Goal: Task Accomplishment & Management: Use online tool/utility

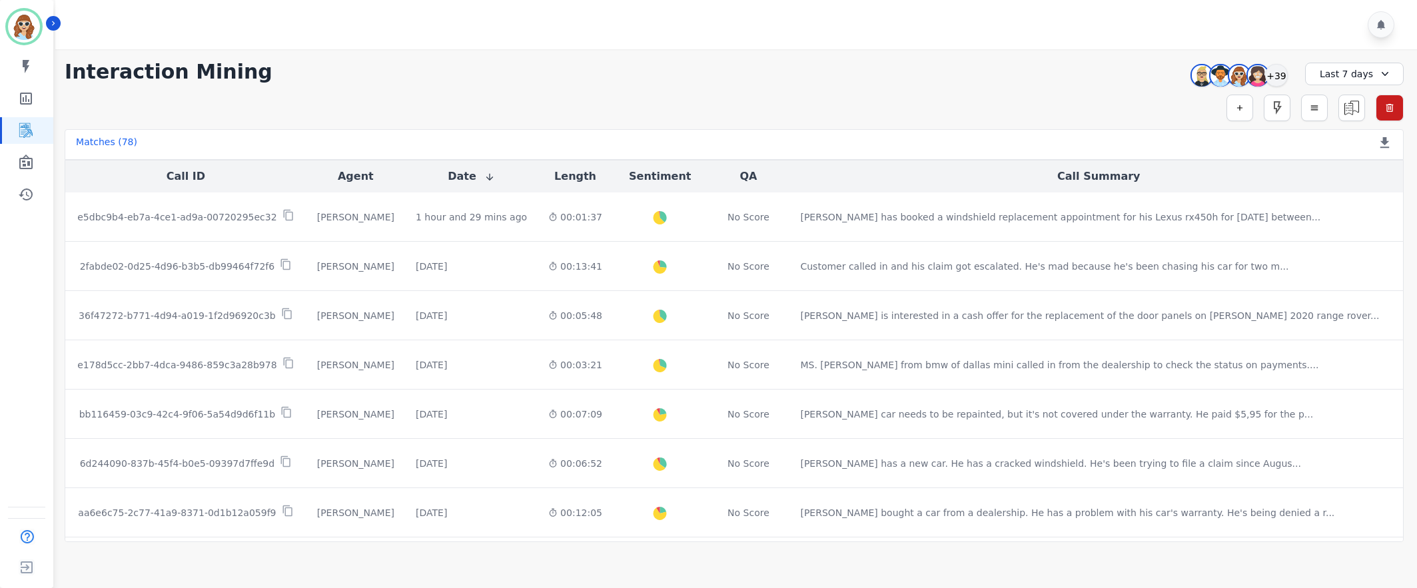
click at [1081, 66] on div "**********" at bounding box center [734, 72] width 1339 height 24
click at [1287, 66] on div "[PERSON_NAME] [PERSON_NAME] [PERSON_NAME] [PERSON_NAME] +39" at bounding box center [1237, 75] width 115 height 25
click at [1278, 76] on div "+39" at bounding box center [1276, 75] width 23 height 23
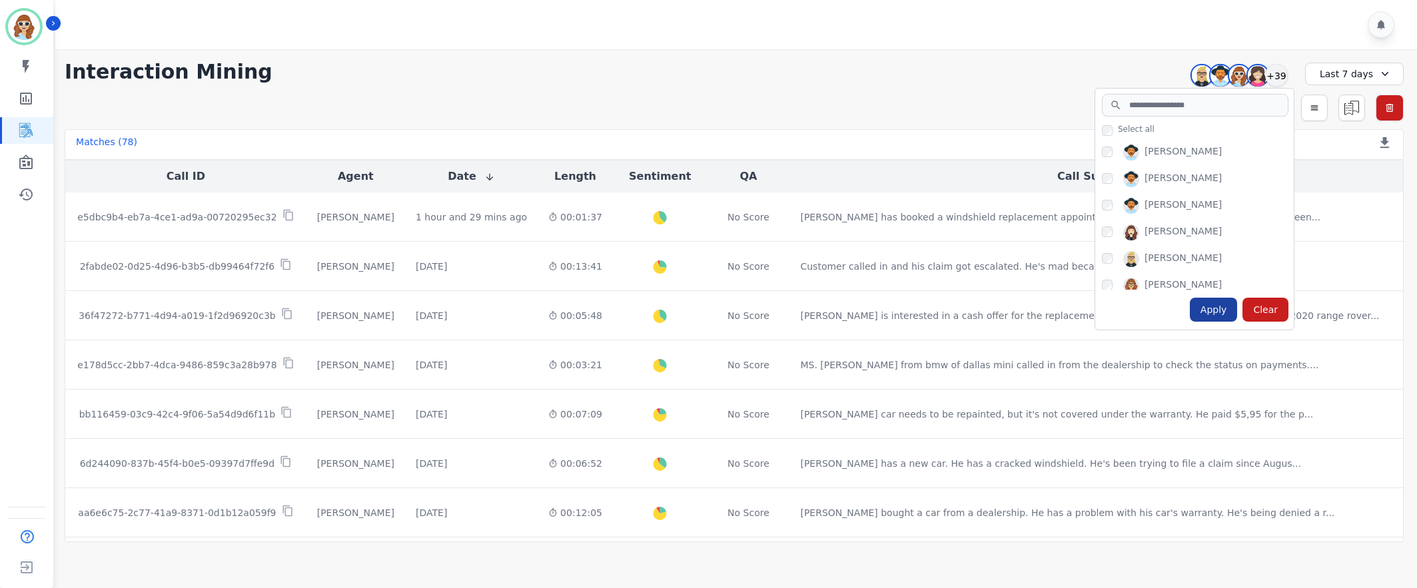
click at [1212, 310] on div "Apply" at bounding box center [1214, 310] width 48 height 24
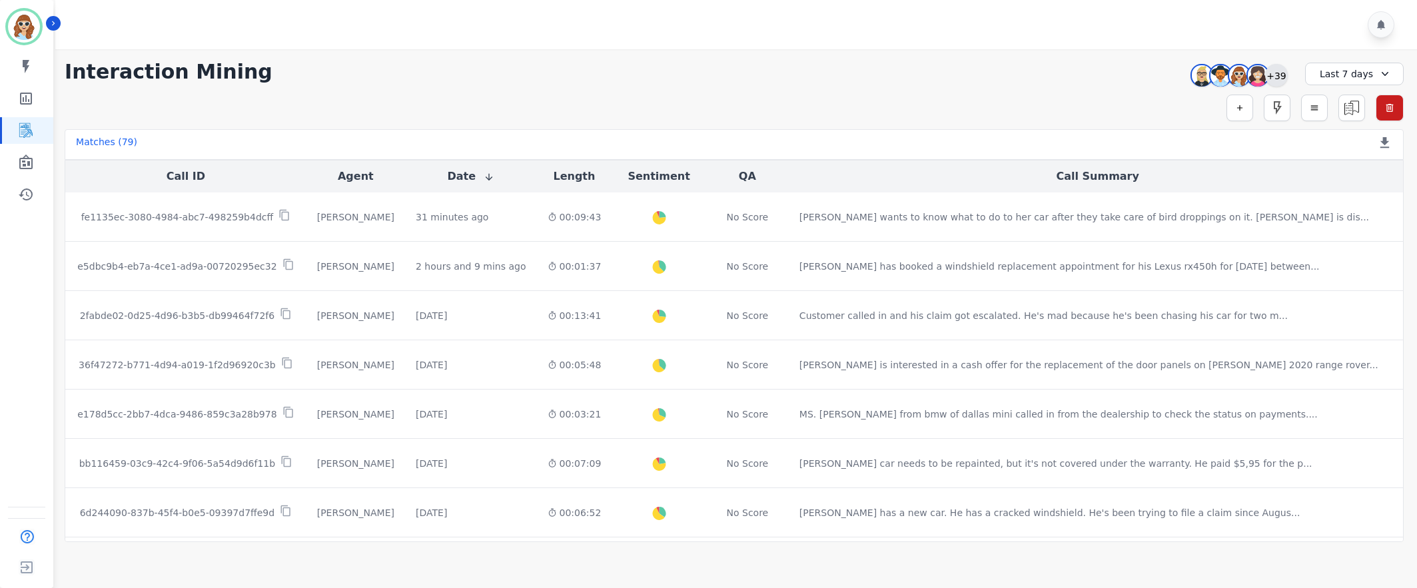
click at [1283, 77] on div "+39" at bounding box center [1276, 75] width 23 height 23
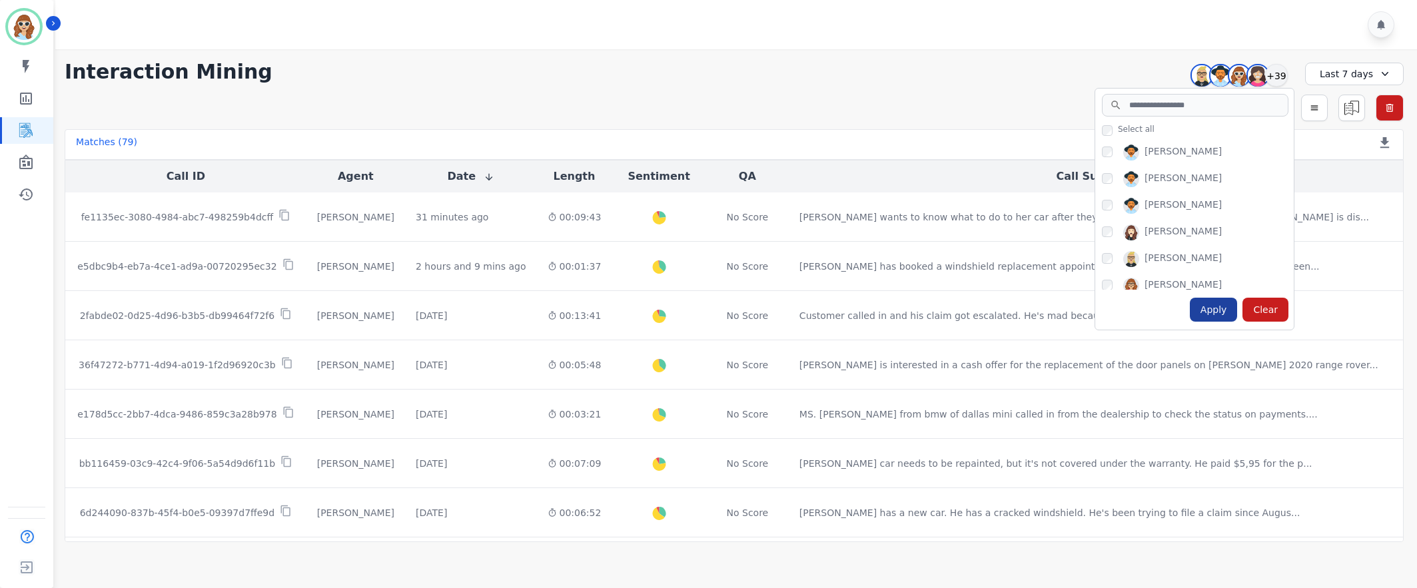
click at [1205, 306] on div "Apply" at bounding box center [1214, 310] width 48 height 24
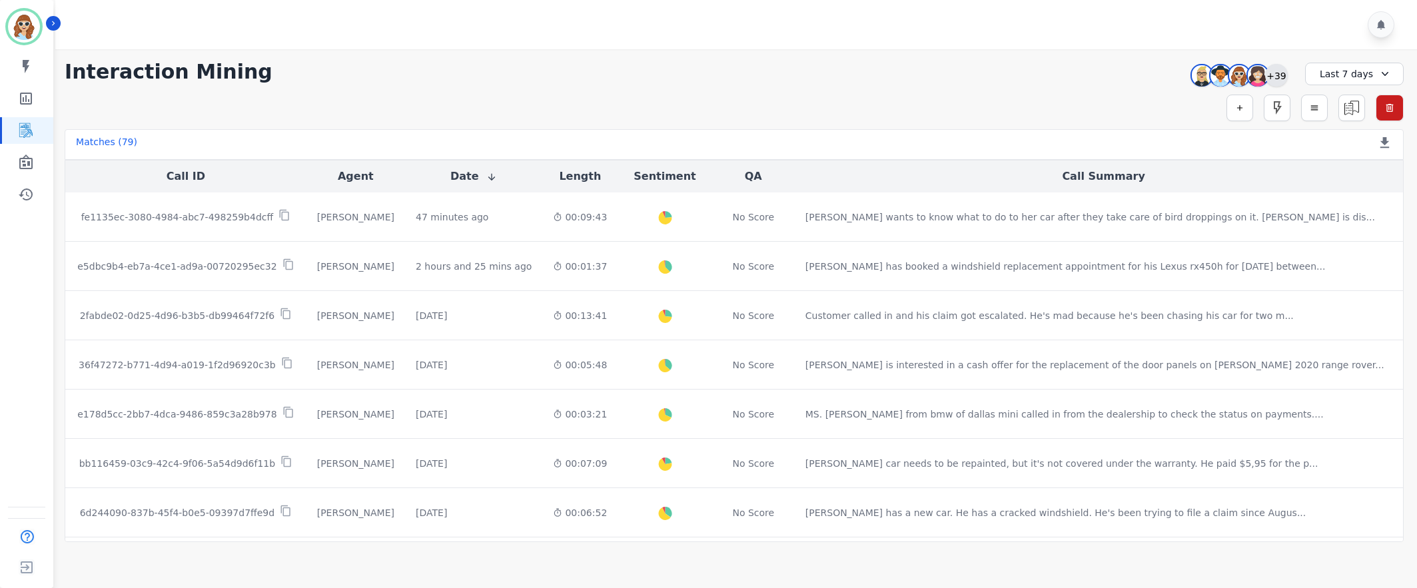
click at [1279, 81] on div "+39" at bounding box center [1276, 75] width 23 height 23
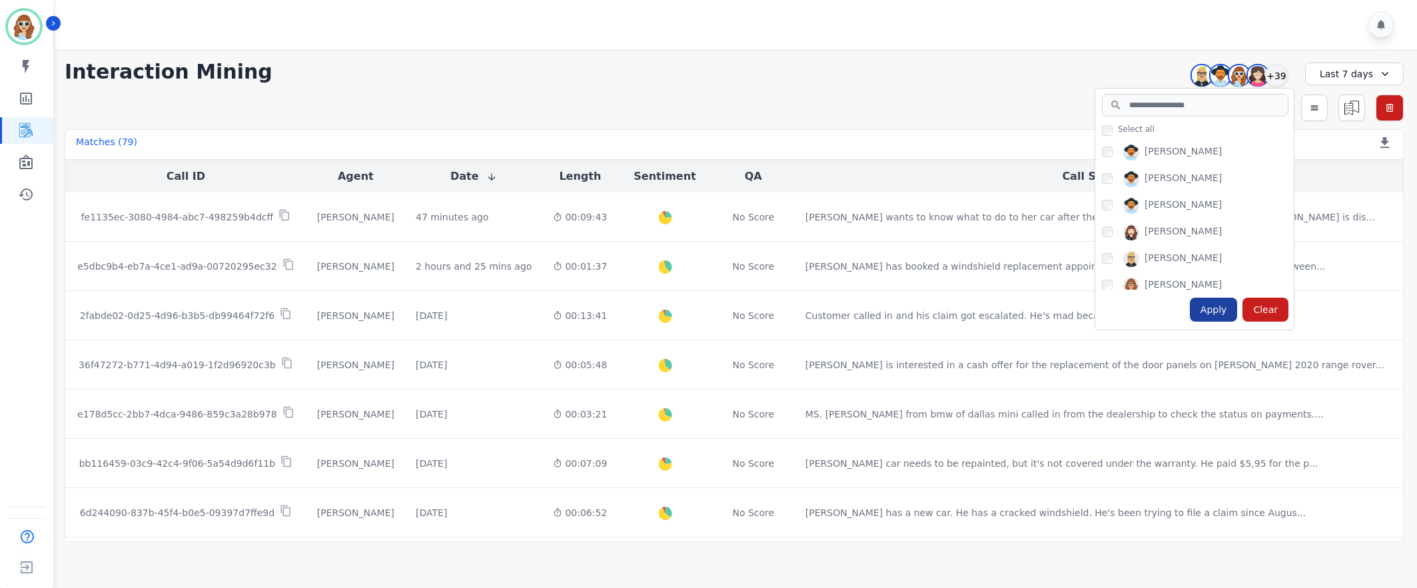
click at [1214, 308] on div "Apply" at bounding box center [1214, 310] width 48 height 24
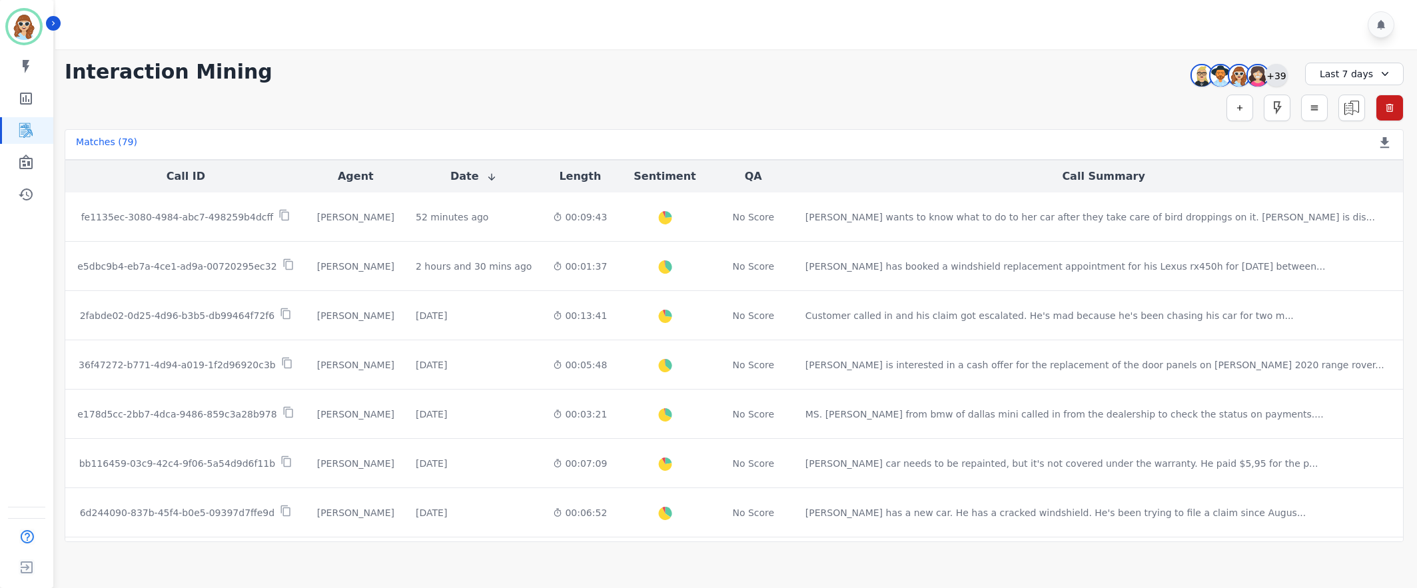
click at [1276, 72] on div "+39" at bounding box center [1276, 75] width 23 height 23
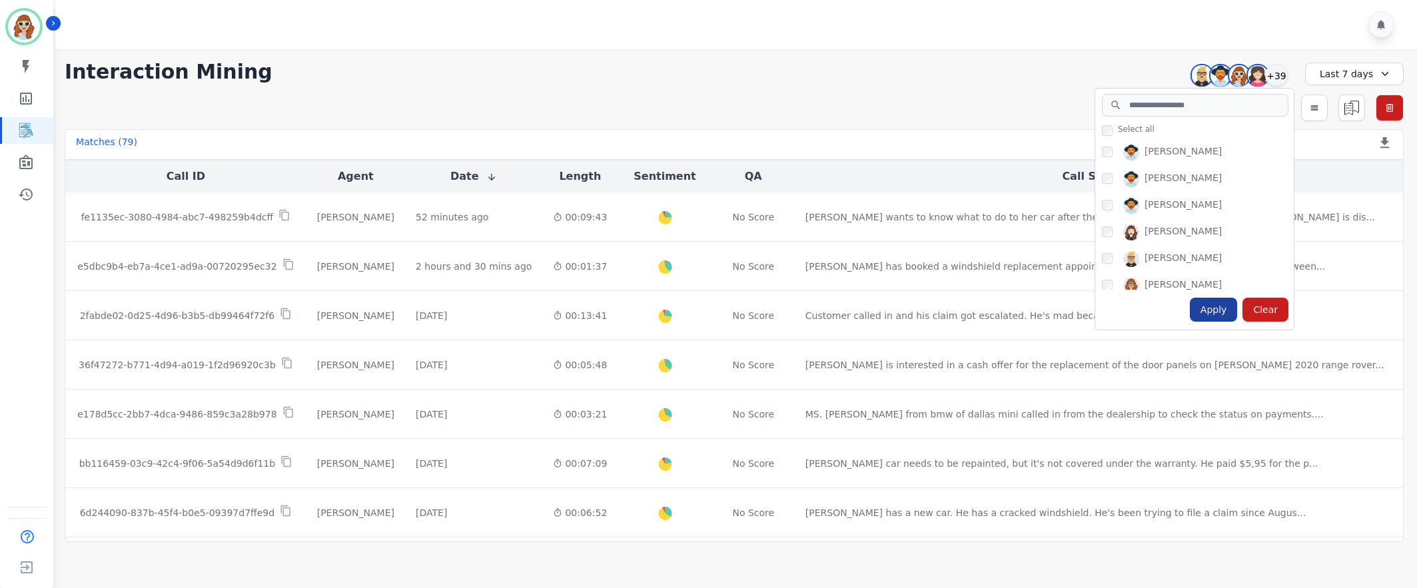
click at [1220, 308] on div "Apply" at bounding box center [1214, 310] width 48 height 24
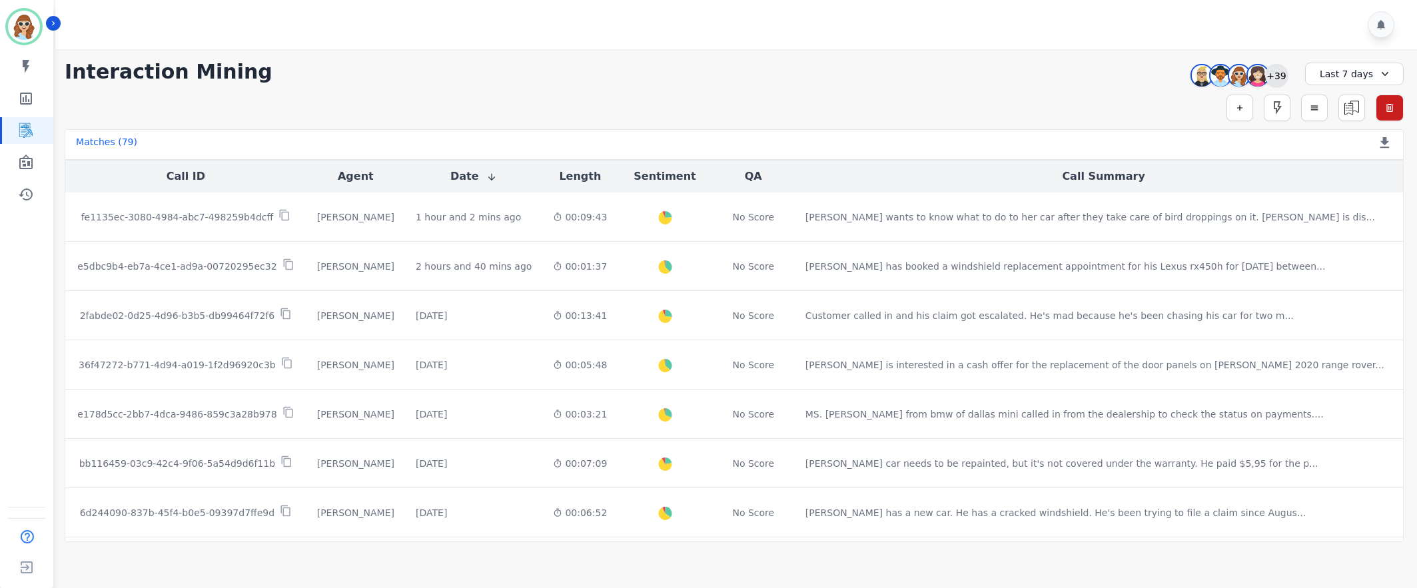
click at [1276, 72] on div "+39" at bounding box center [1276, 75] width 23 height 23
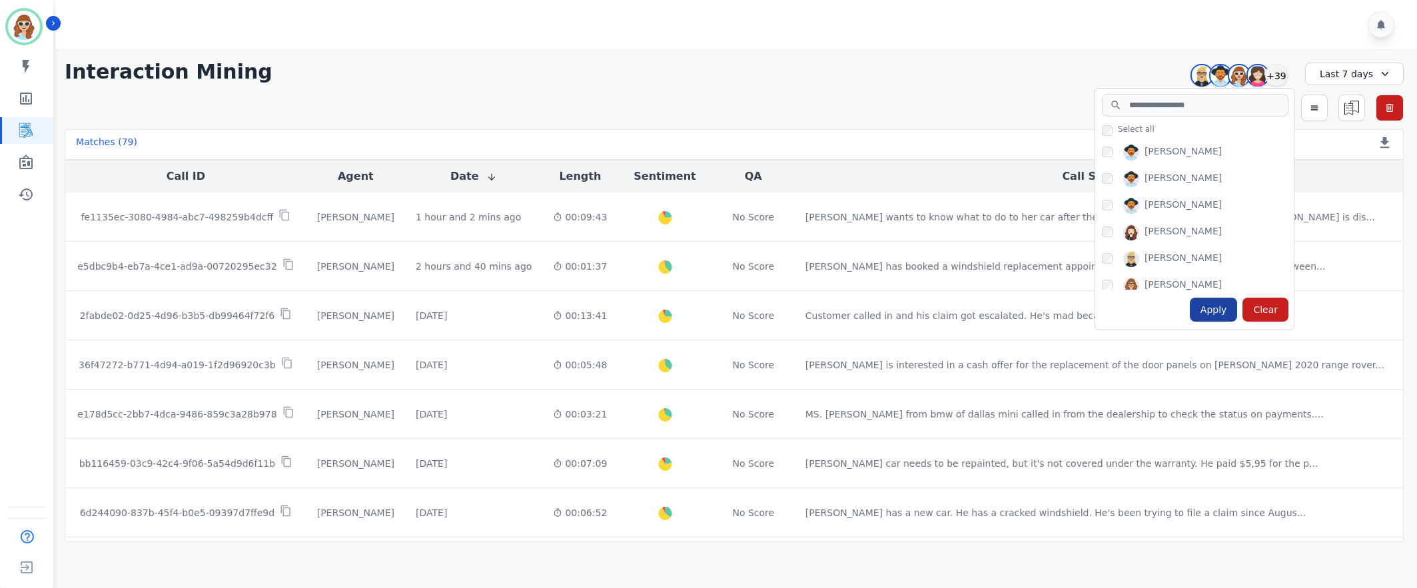
click at [1215, 310] on div "Apply" at bounding box center [1214, 310] width 48 height 24
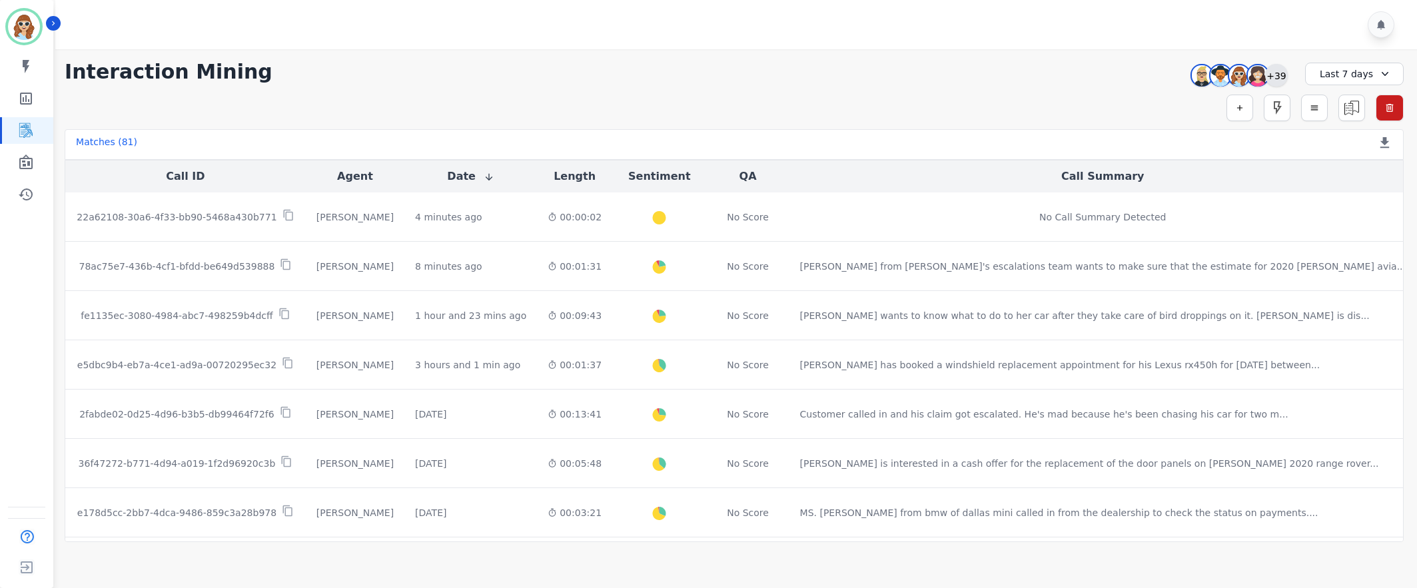
click at [1277, 71] on div "+39" at bounding box center [1276, 75] width 23 height 23
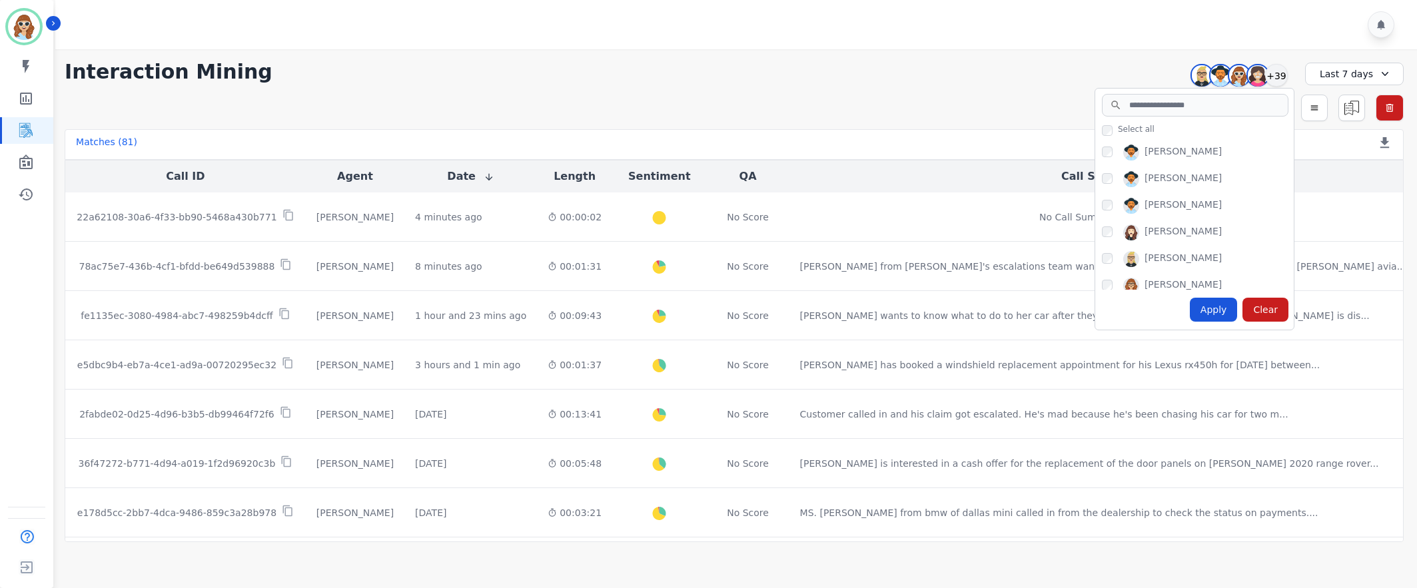
click at [1223, 304] on div "Apply" at bounding box center [1214, 310] width 48 height 24
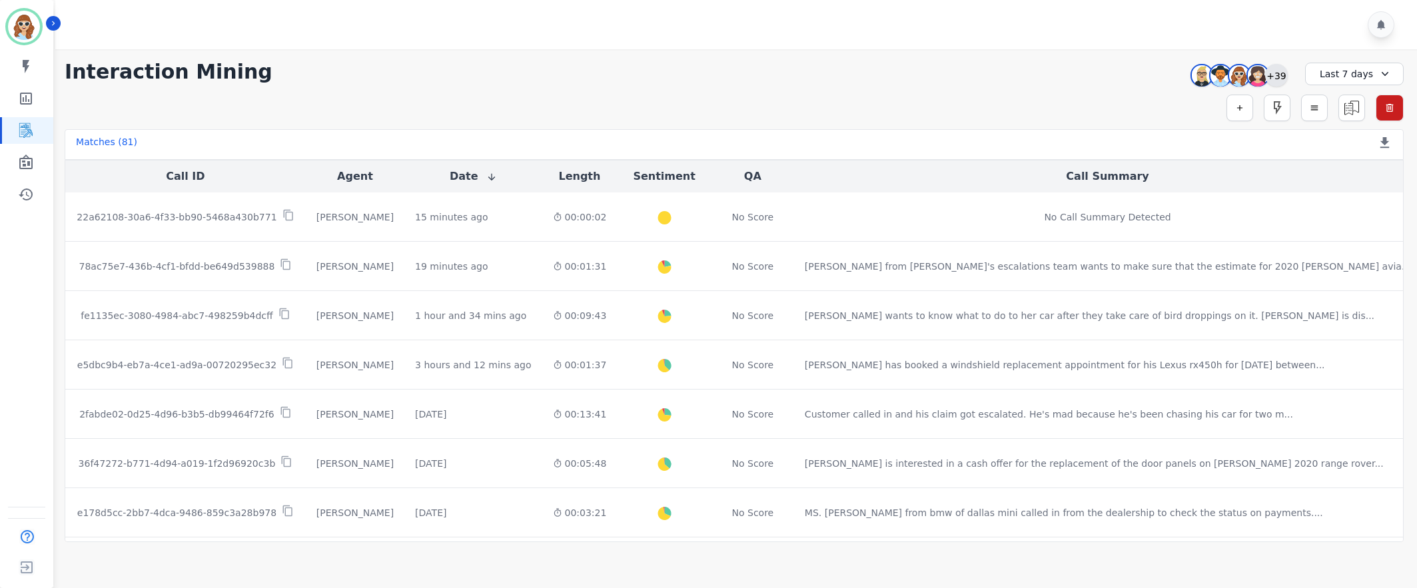
click at [1280, 76] on div "+39" at bounding box center [1276, 75] width 23 height 23
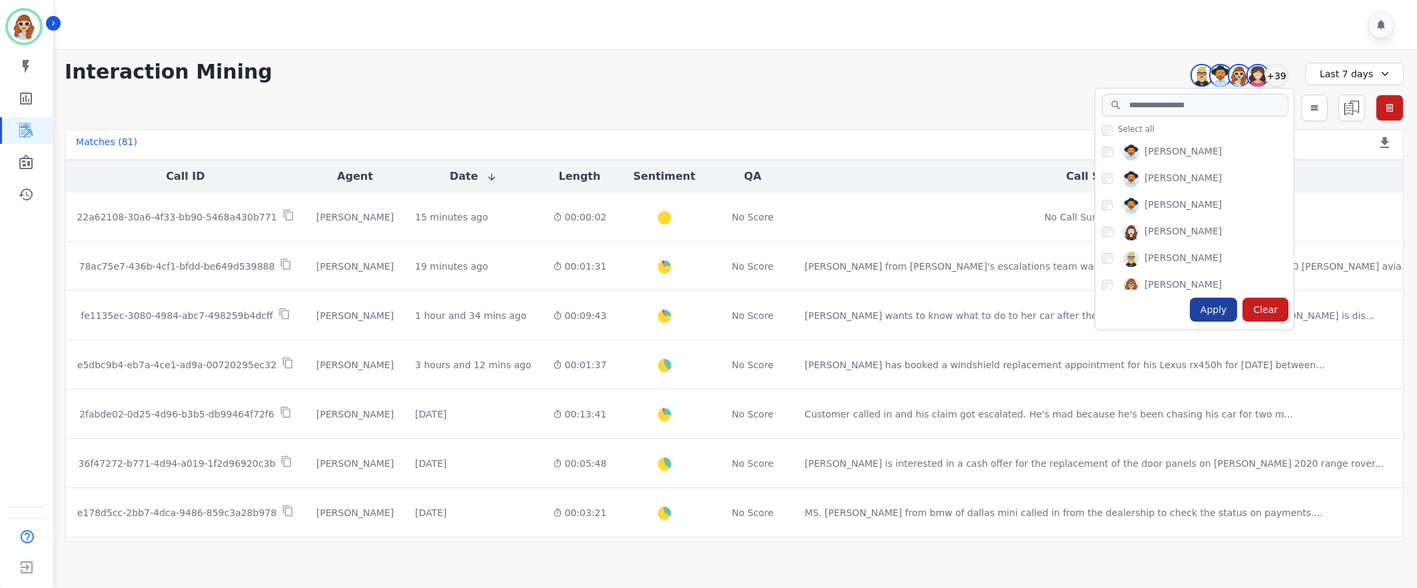
click at [1221, 308] on div "Apply" at bounding box center [1214, 310] width 48 height 24
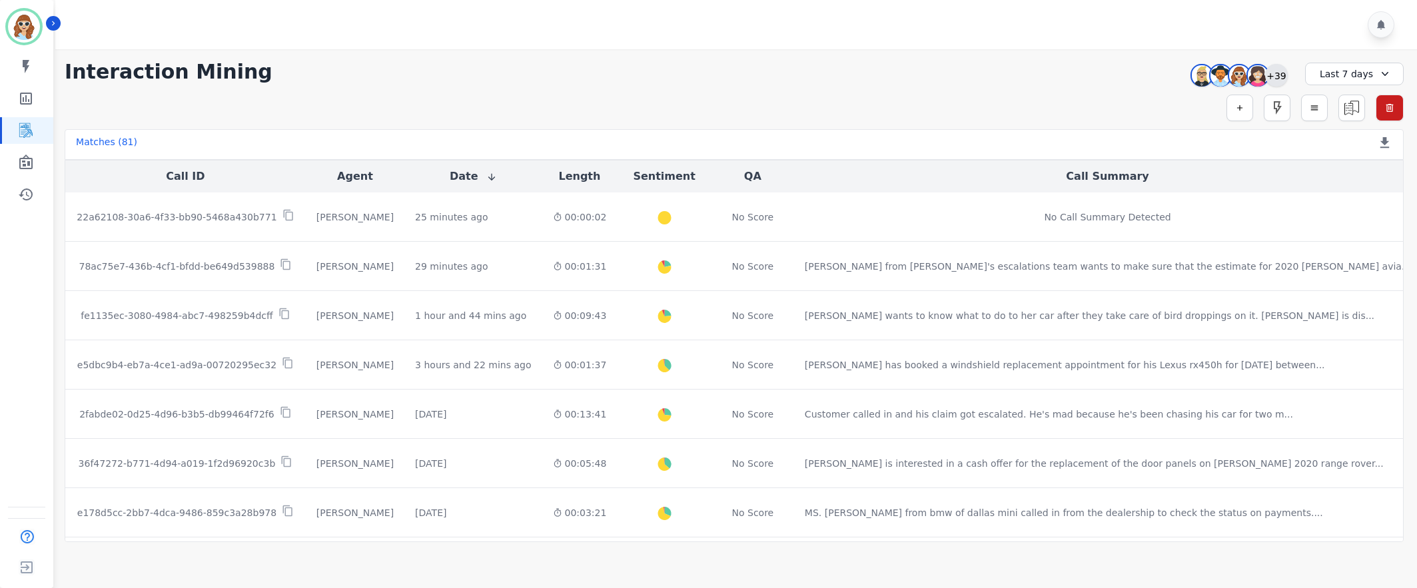
click at [1276, 73] on div "+39" at bounding box center [1276, 75] width 23 height 23
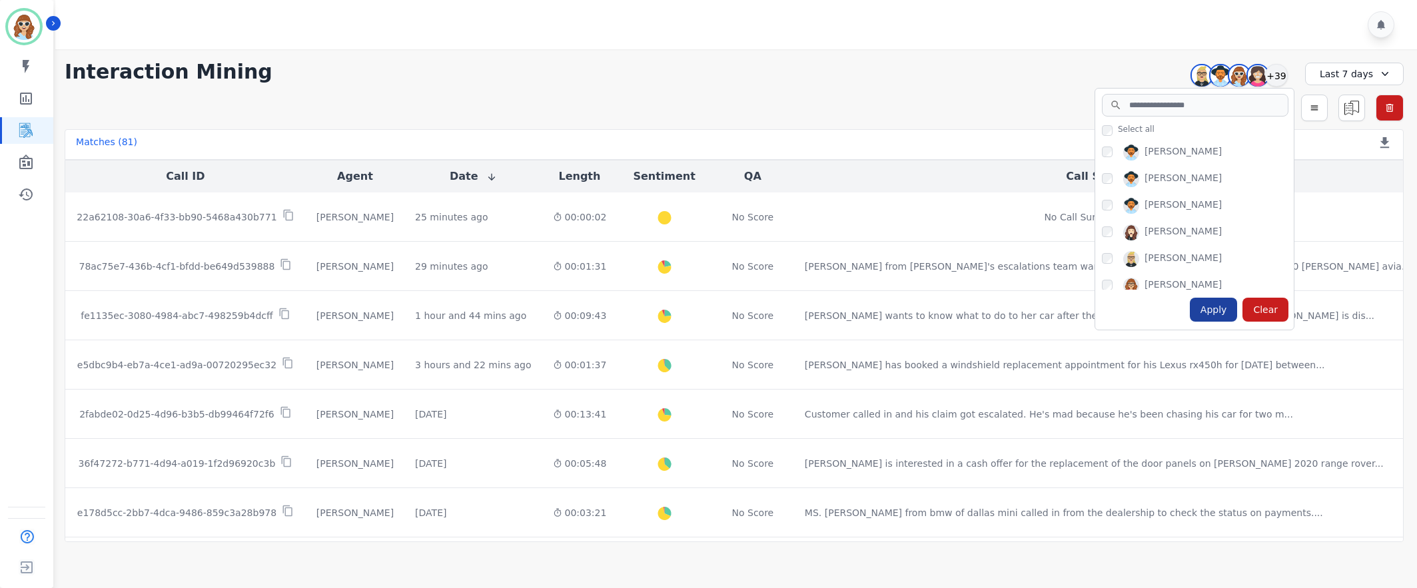
click at [1219, 320] on div "Apply" at bounding box center [1214, 310] width 48 height 24
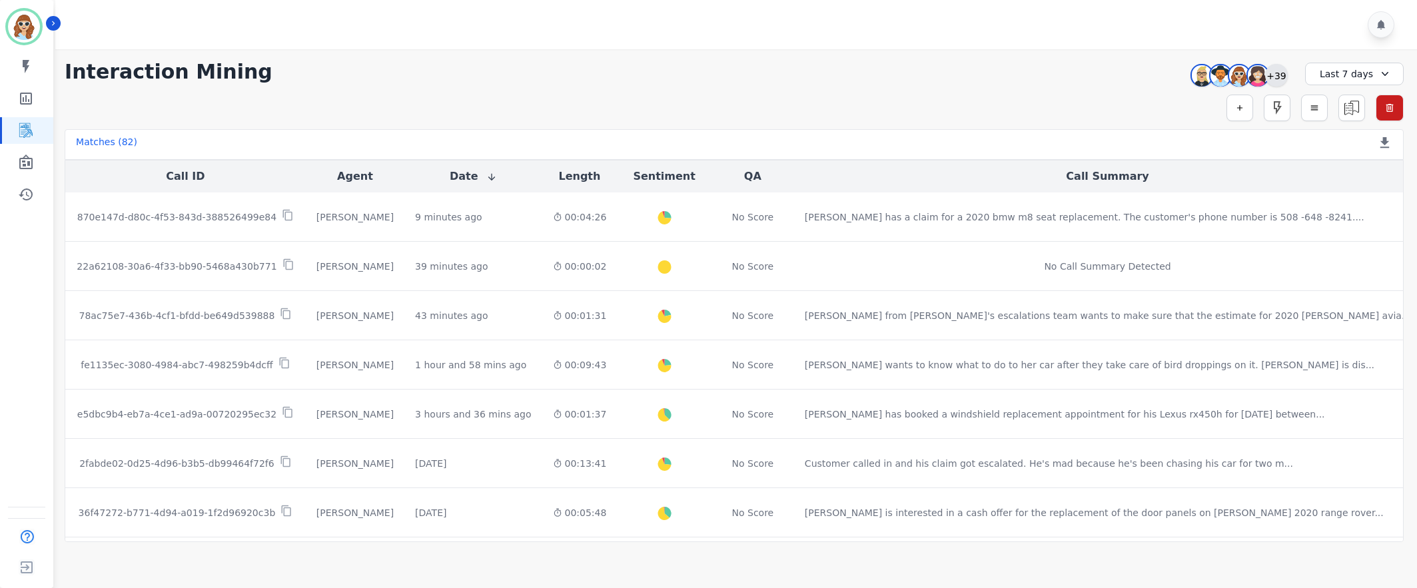
click at [1279, 70] on div "+39" at bounding box center [1276, 75] width 23 height 23
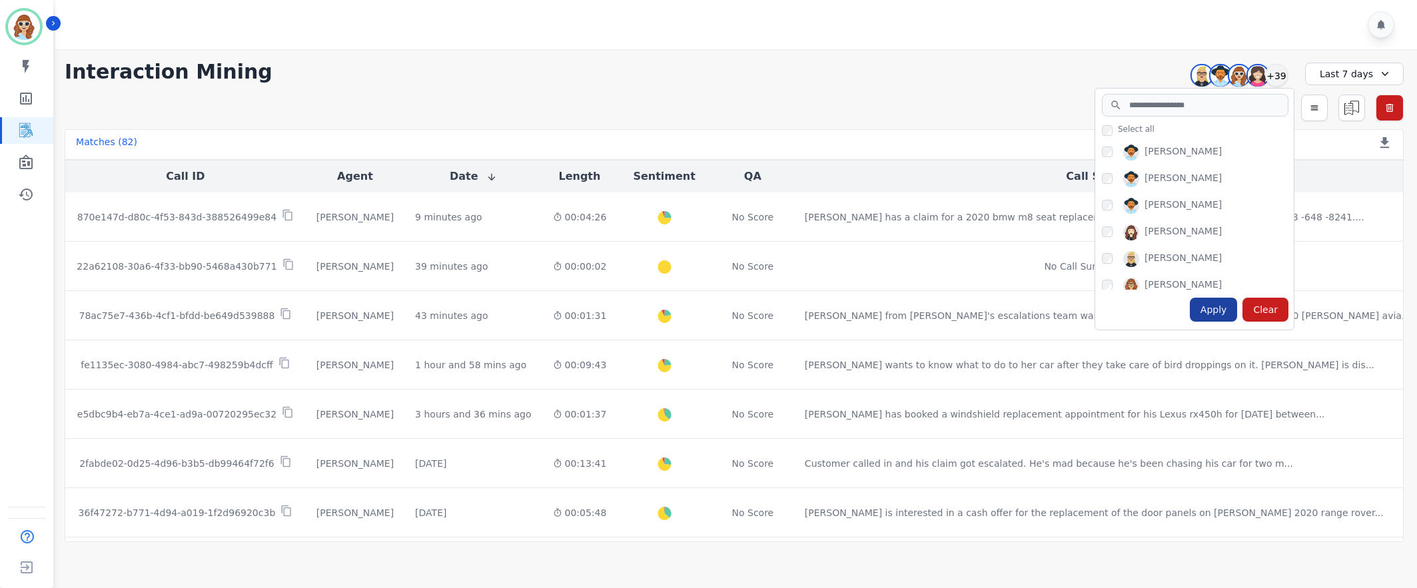
click at [1212, 314] on div "Apply" at bounding box center [1214, 310] width 48 height 24
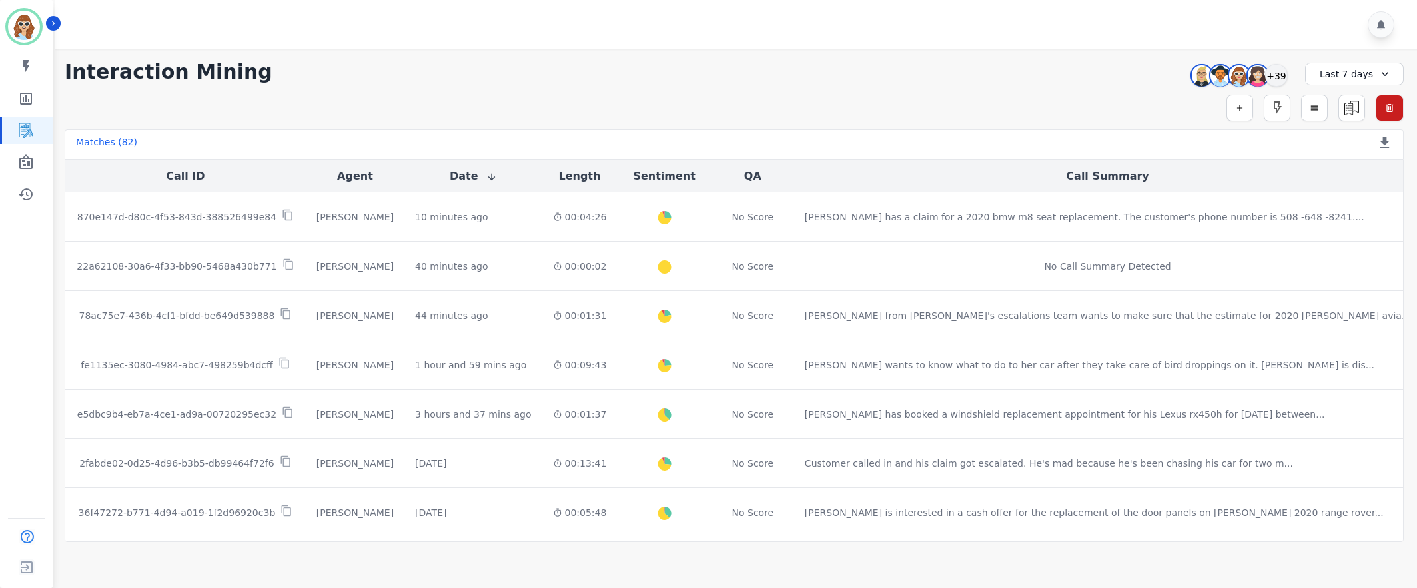
click at [1016, 23] on div at bounding box center [738, 24] width 1366 height 49
click at [1280, 76] on div "+39" at bounding box center [1276, 75] width 23 height 23
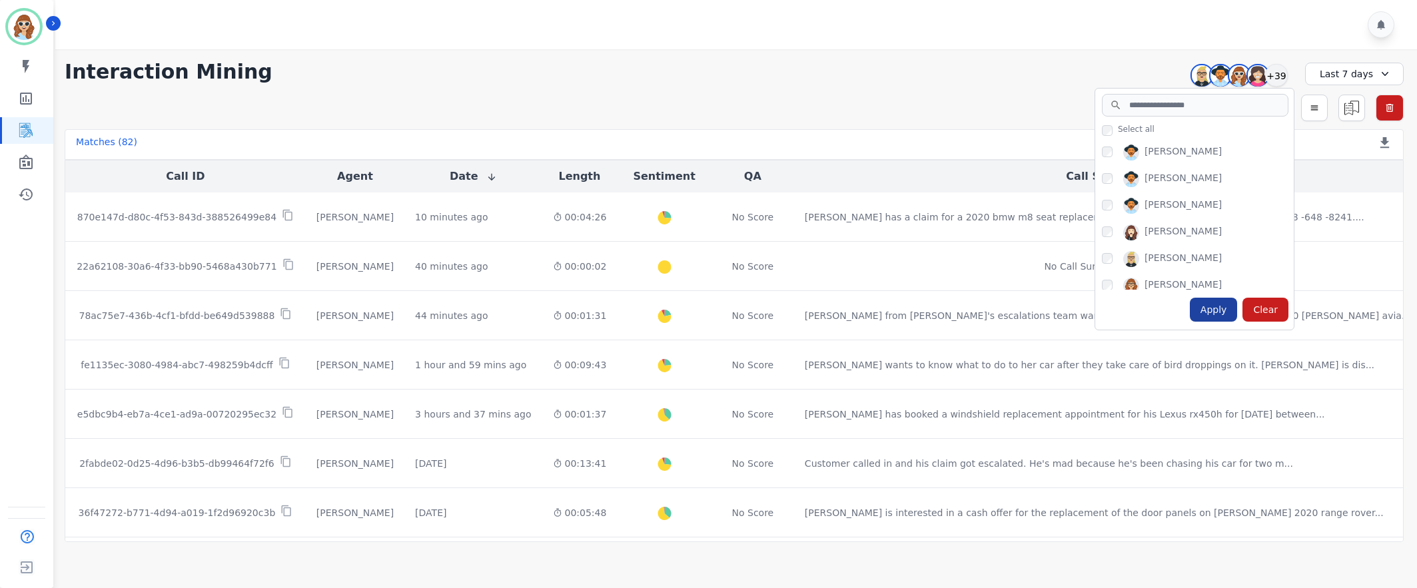
click at [1210, 308] on div "Apply" at bounding box center [1214, 310] width 48 height 24
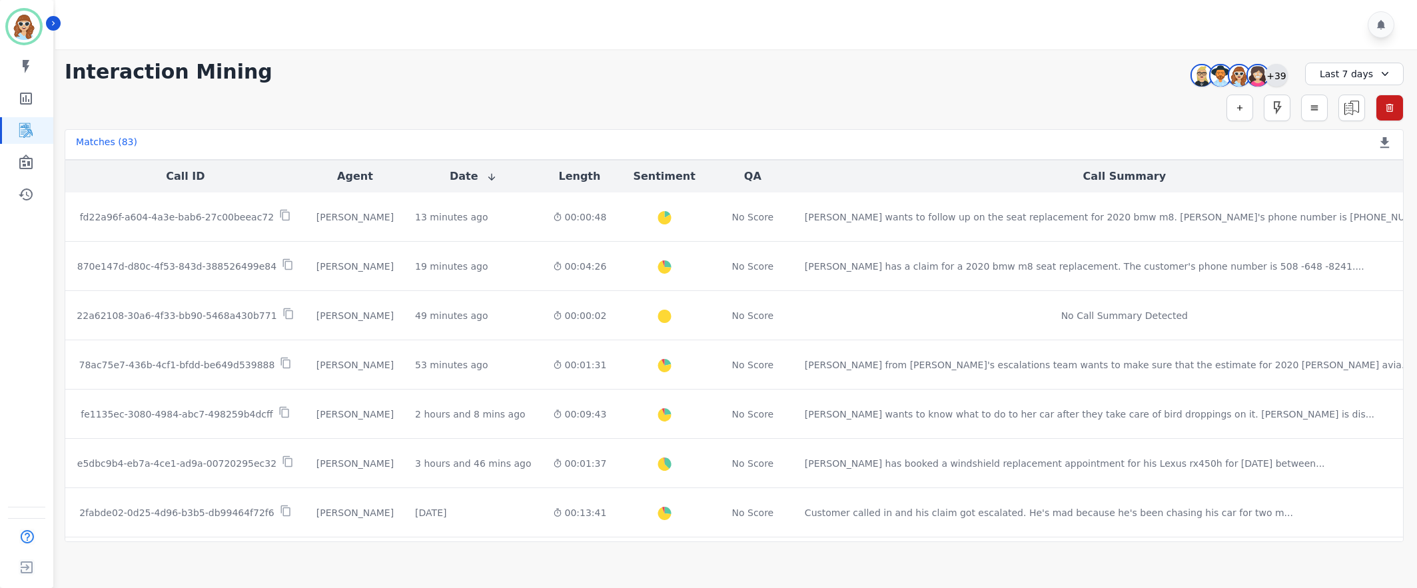
click at [1283, 77] on div "+39" at bounding box center [1276, 75] width 23 height 23
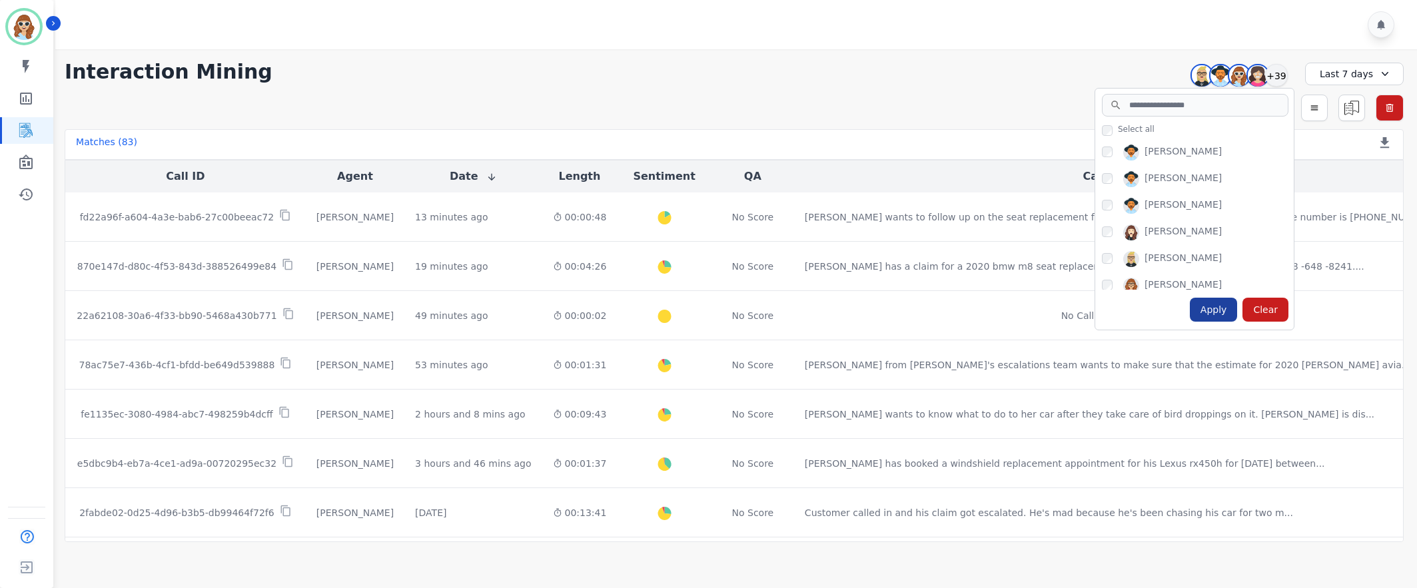
click at [1212, 308] on div "Apply" at bounding box center [1214, 310] width 48 height 24
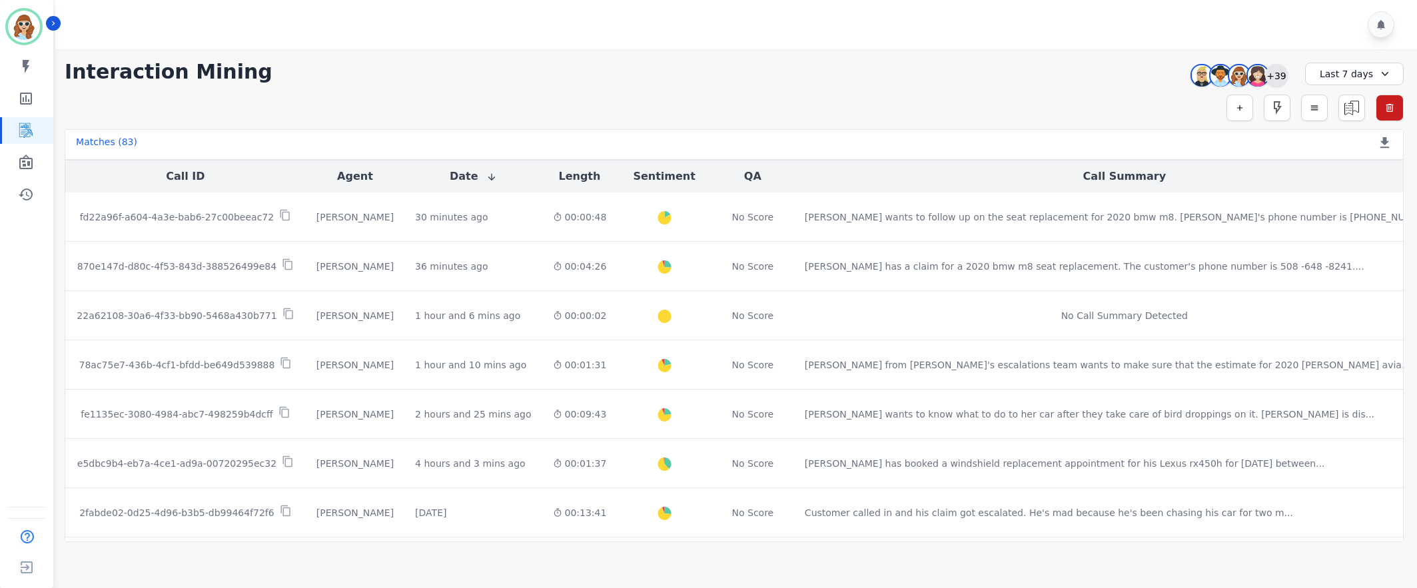
click at [1282, 71] on div "+39" at bounding box center [1276, 75] width 23 height 23
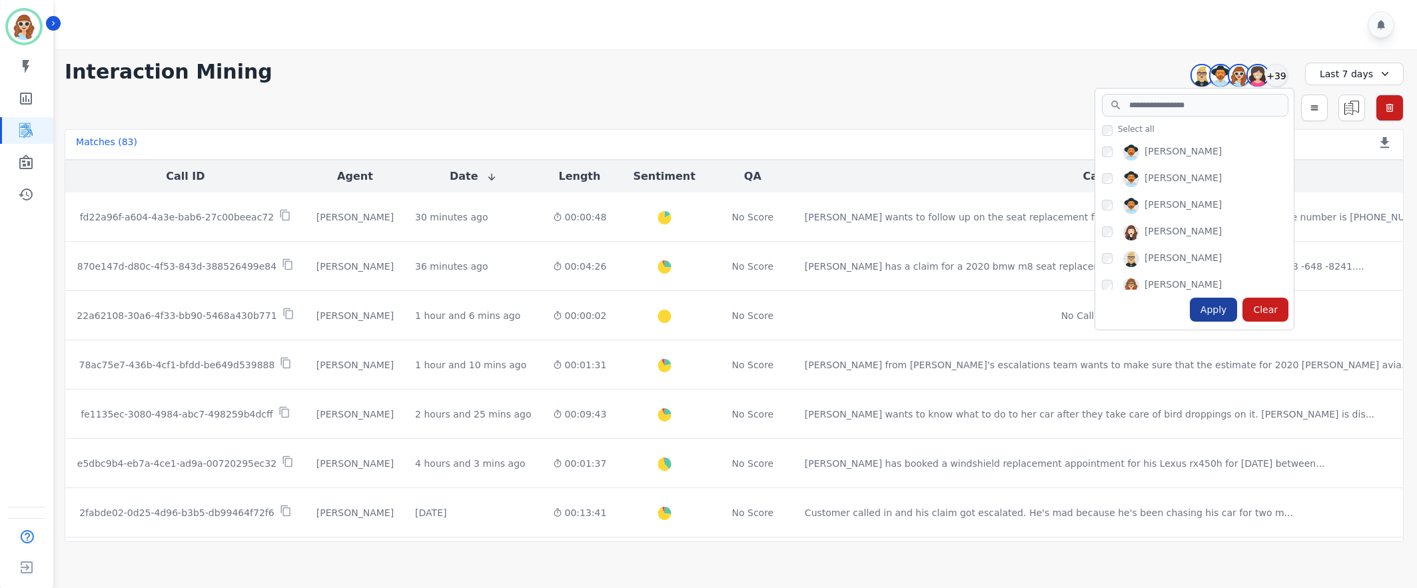
click at [1218, 312] on div "Apply" at bounding box center [1214, 310] width 48 height 24
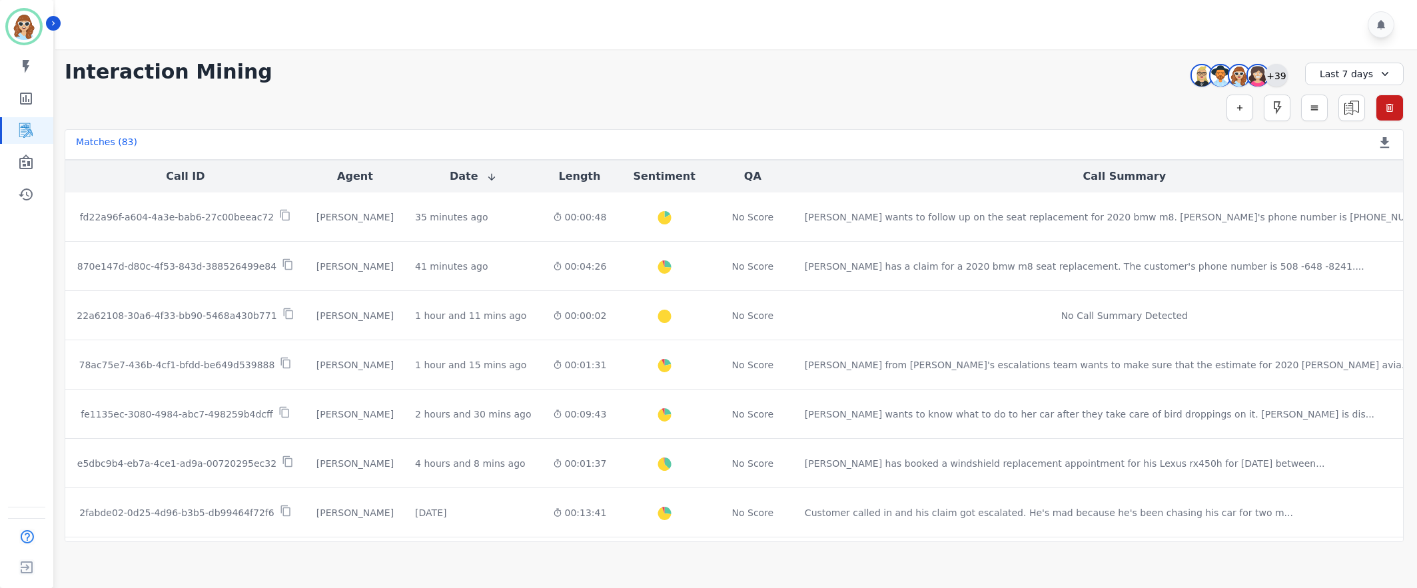
click at [1270, 75] on div "+39" at bounding box center [1276, 75] width 23 height 23
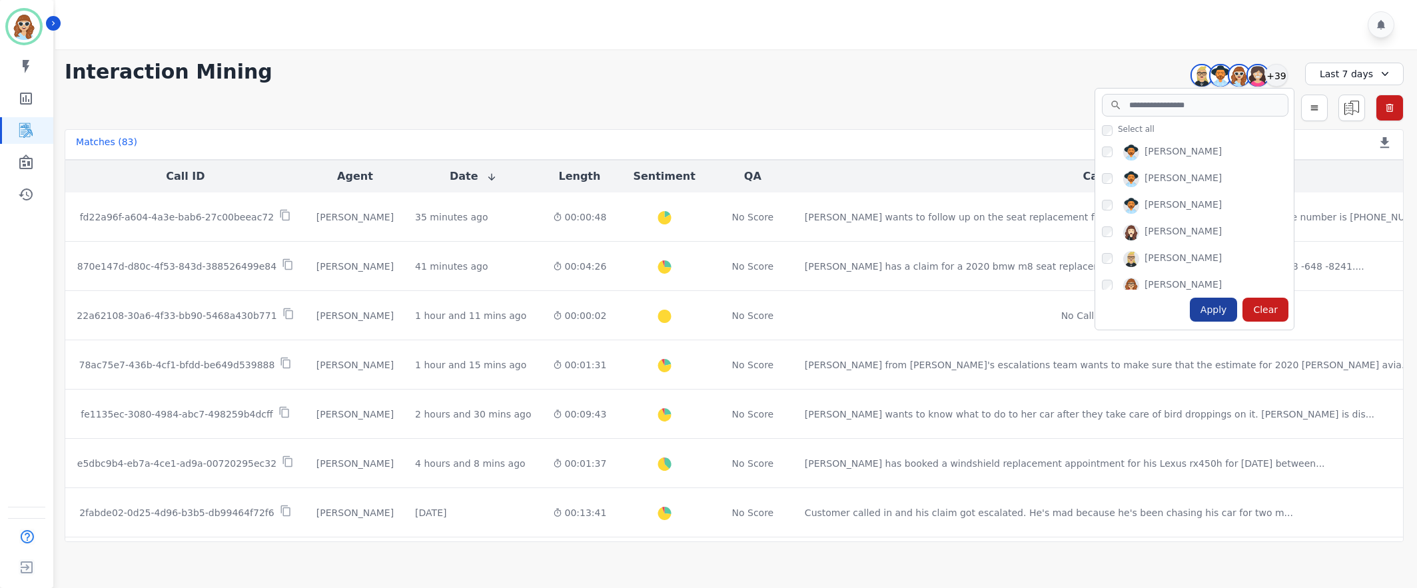
click at [1215, 310] on div "Apply" at bounding box center [1214, 310] width 48 height 24
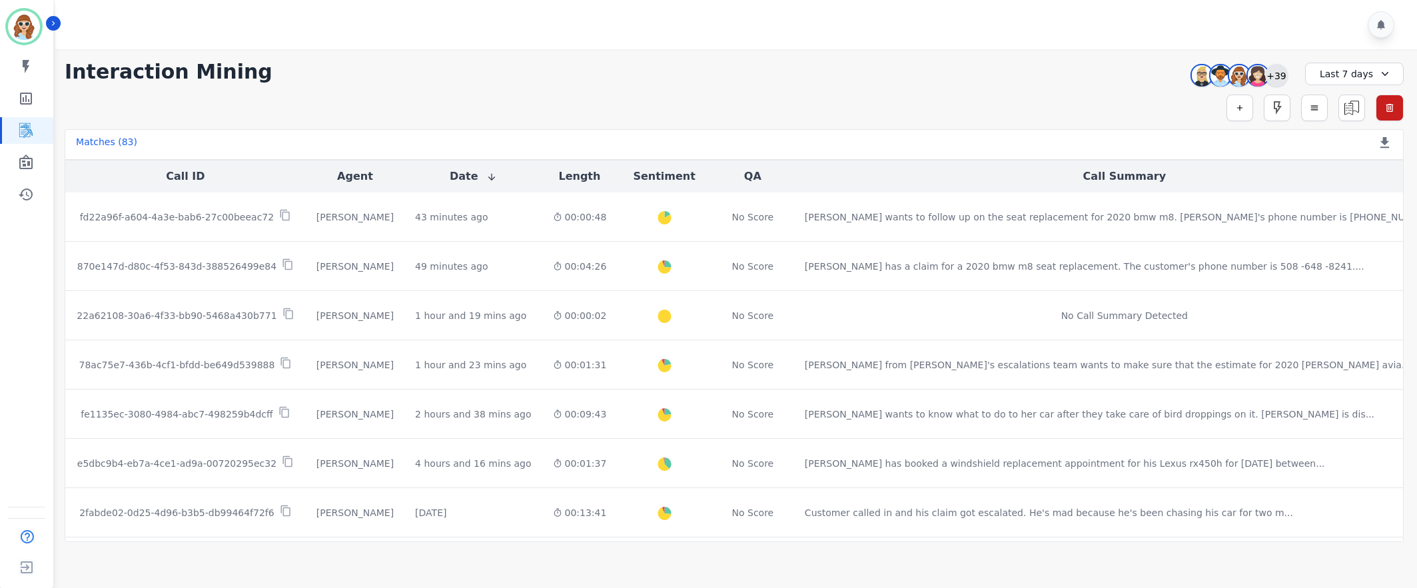
click at [1276, 78] on div "+39" at bounding box center [1276, 75] width 23 height 23
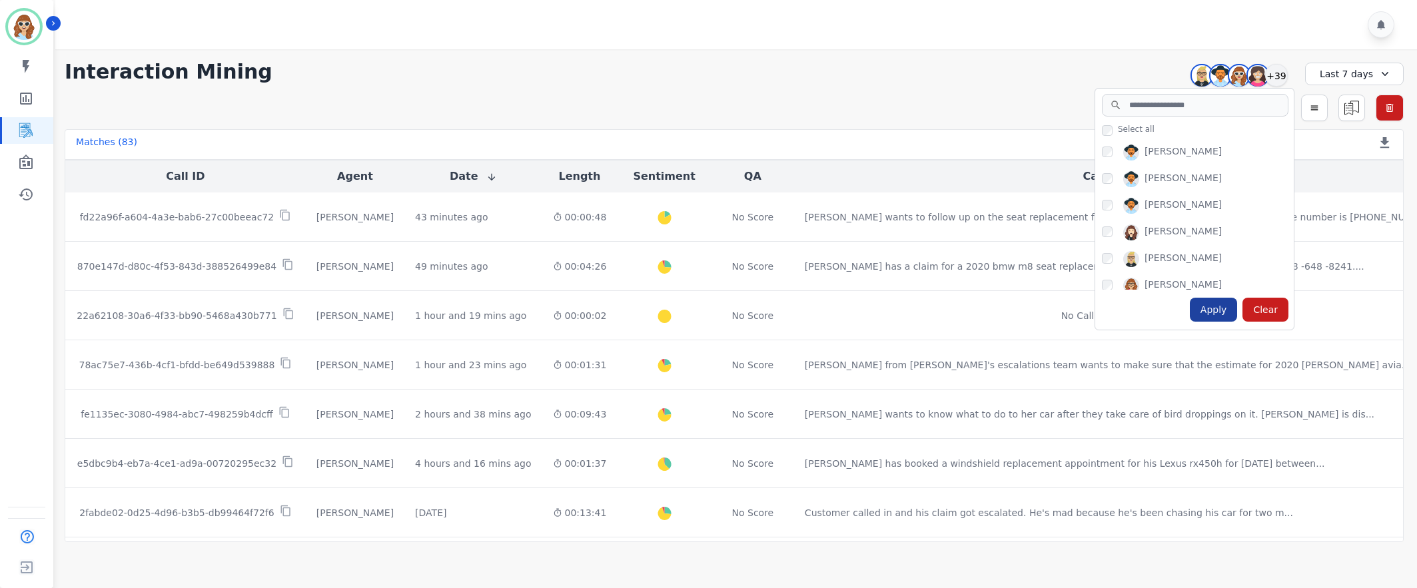
click at [1220, 310] on div "Apply" at bounding box center [1214, 310] width 48 height 24
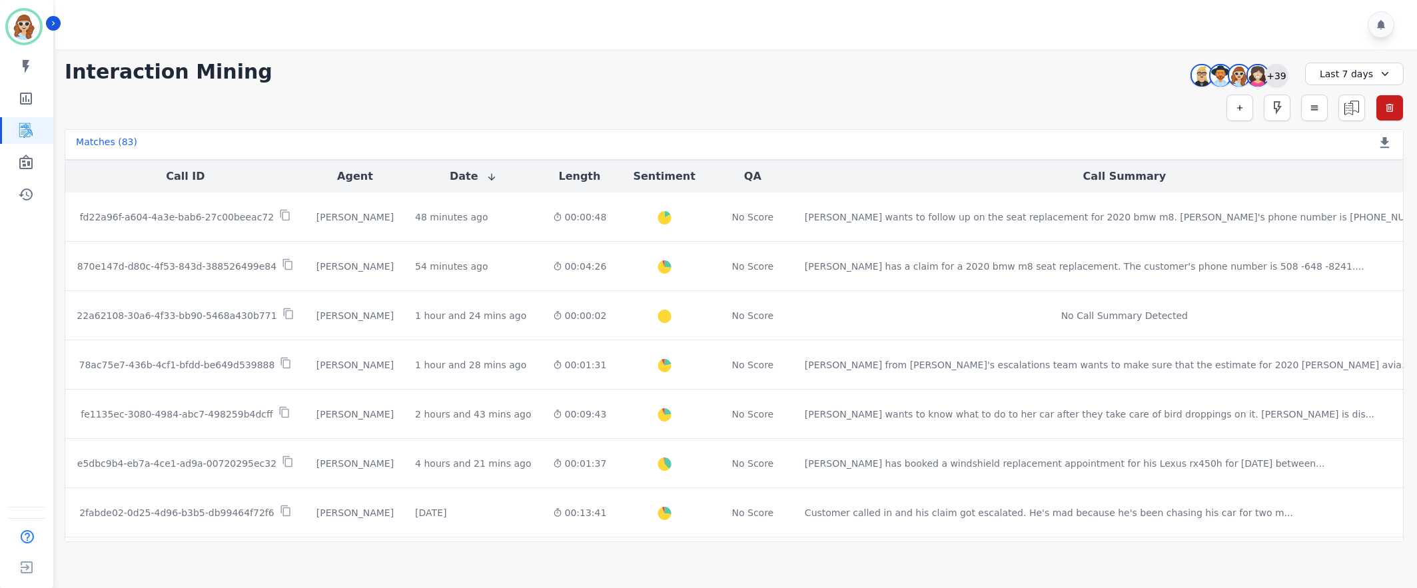
click at [1276, 74] on div "+39" at bounding box center [1276, 75] width 23 height 23
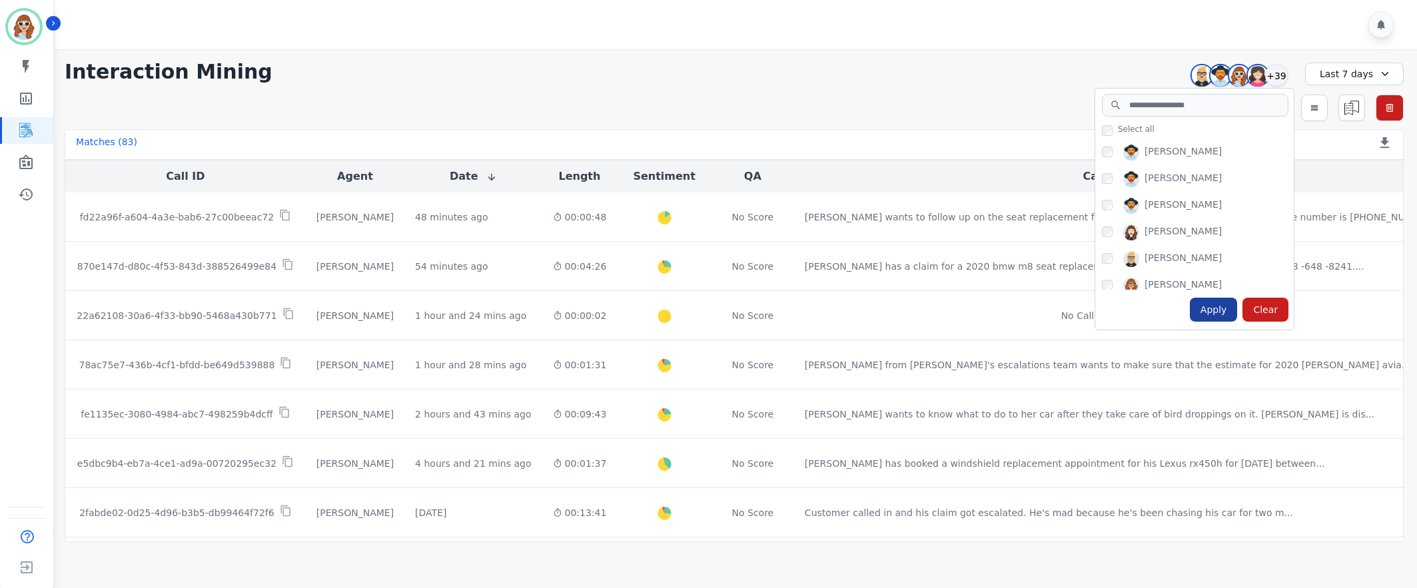
click at [1223, 310] on div "Apply" at bounding box center [1214, 310] width 48 height 24
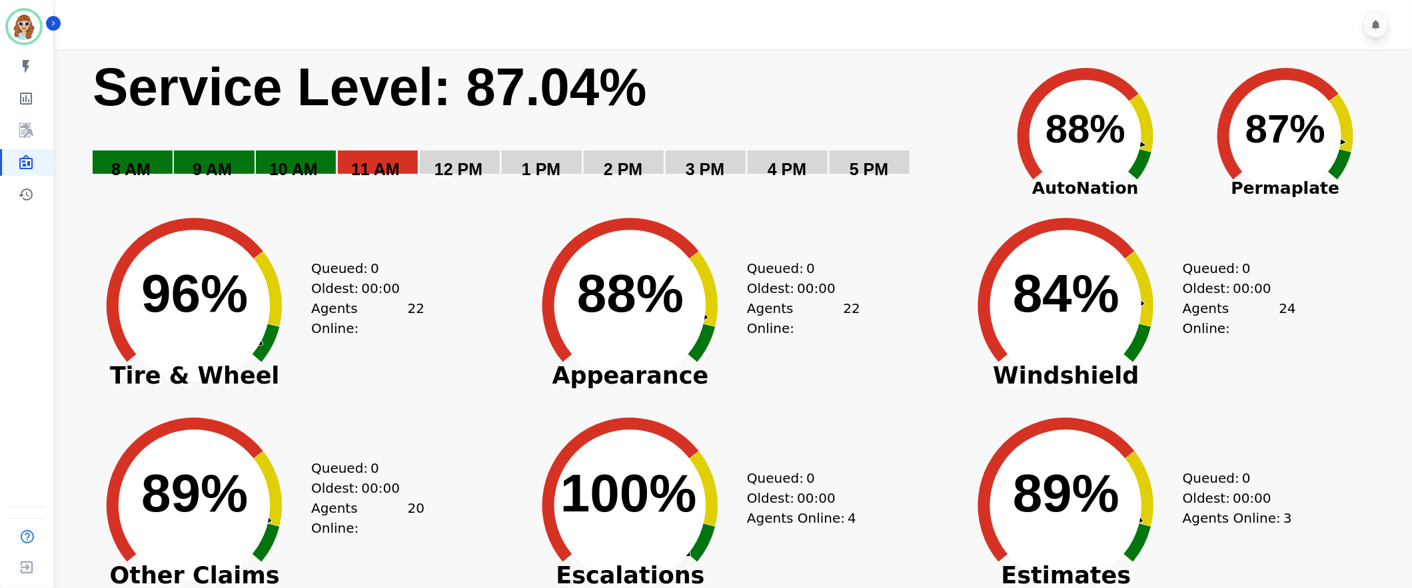
scroll to position [94, 0]
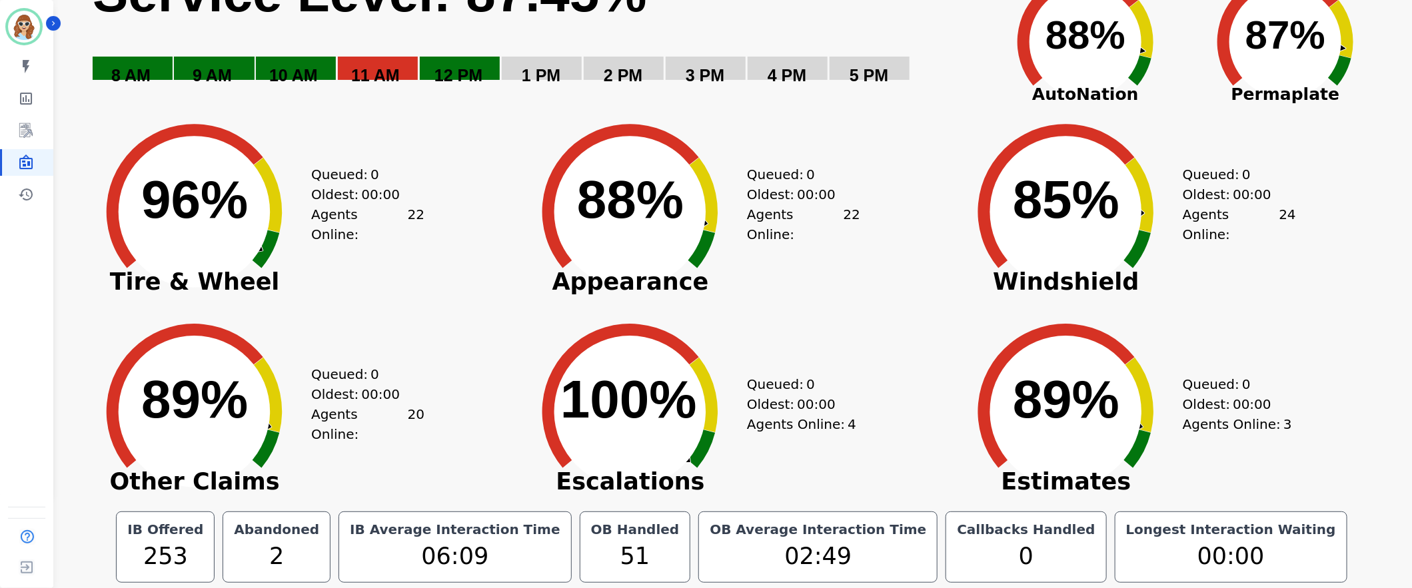
click at [1310, 312] on div "Created with Highcharts 10.3.3 89% ​ 89% Estimates Queued: 0 Oldest: 00:00 Agen…" at bounding box center [1167, 402] width 436 height 200
